Goal: Contribute content: Contribute content

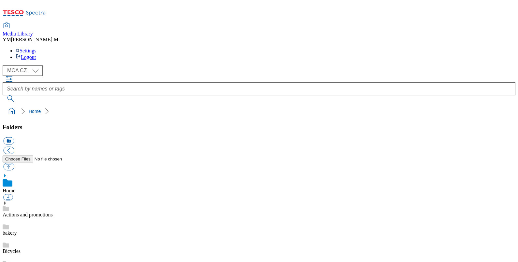
click at [43, 65] on select "MCA CZ MCA HU MCA SK MCA UK" at bounding box center [23, 70] width 40 height 10
select select "flare-mca-hu"
click at [4, 65] on select "MCA CZ MCA HU MCA SK MCA UK" at bounding box center [23, 70] width 40 height 10
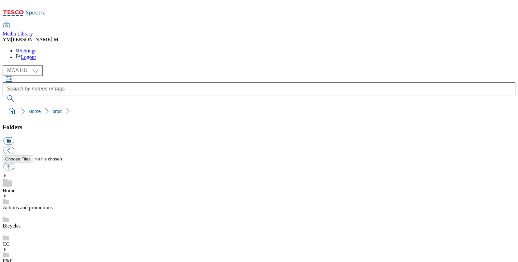
click at [14, 163] on button "button" at bounding box center [8, 166] width 11 height 7
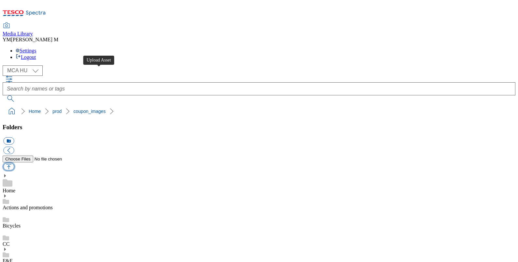
type input "C:\fakepath\J10_1390_F.jpg"
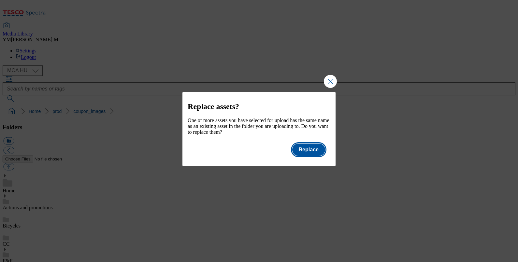
click at [311, 155] on button "Replace" at bounding box center [308, 150] width 33 height 12
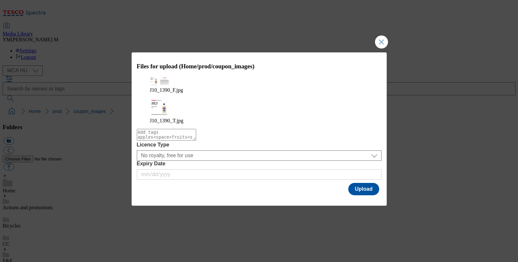
click at [361, 197] on div "Modal" at bounding box center [259, 201] width 255 height 9
click at [370, 183] on button "Upload" at bounding box center [363, 189] width 31 height 12
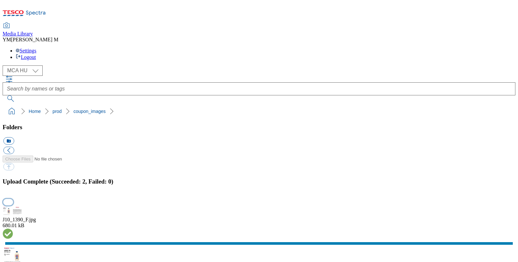
click at [13, 199] on button "button" at bounding box center [8, 202] width 10 height 6
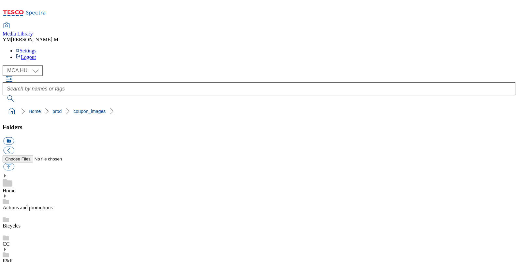
click at [14, 163] on button "button" at bounding box center [8, 166] width 11 height 7
type input "C:\fakepath\J10_1390_F.jpg"
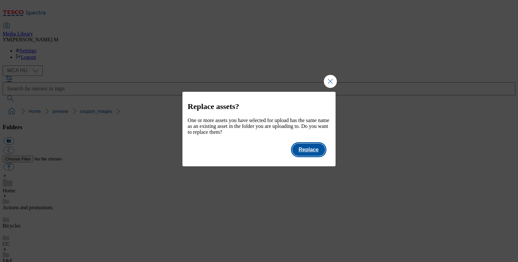
click at [316, 151] on button "Replace" at bounding box center [308, 150] width 33 height 12
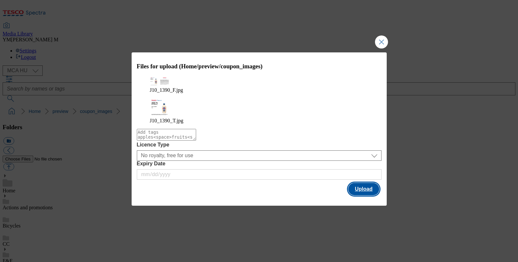
click at [367, 183] on button "Upload" at bounding box center [363, 189] width 31 height 12
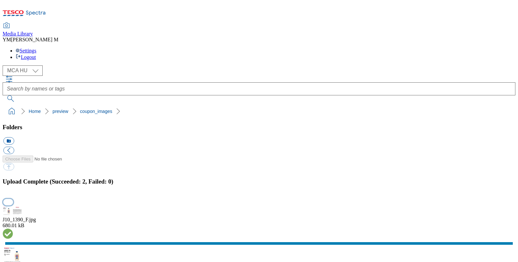
click at [13, 199] on button "button" at bounding box center [8, 202] width 10 height 6
